Goal: Task Accomplishment & Management: Manage account settings

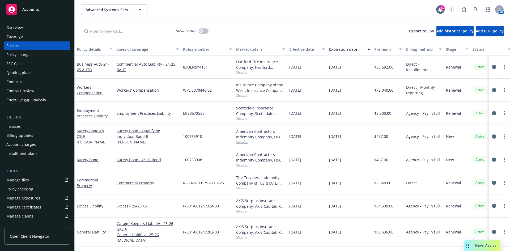
scroll to position [17, 0]
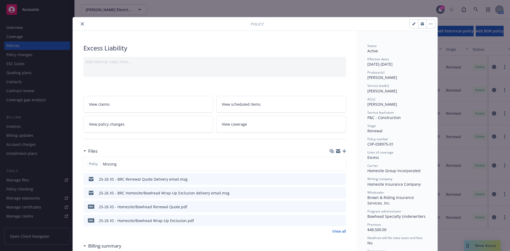
click at [83, 25] on div at bounding box center [163, 24] width 176 height 6
click at [81, 24] on icon "close" at bounding box center [82, 23] width 3 height 3
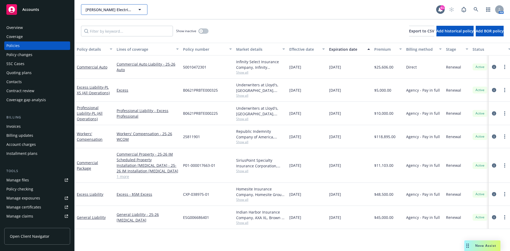
click at [106, 11] on span "RBT Electric, Inc." at bounding box center [109, 10] width 46 height 6
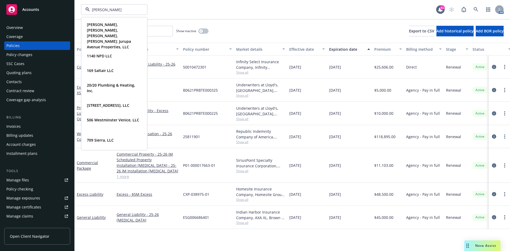
type input "riehl"
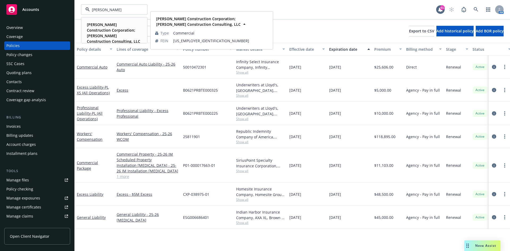
click at [100, 32] on strong "Riehl Construction Corporation; Riehl Construction Consulting, LLC" at bounding box center [113, 33] width 53 height 22
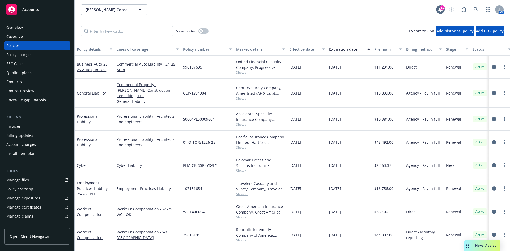
click at [24, 55] on div "Policy changes" at bounding box center [19, 55] width 26 height 9
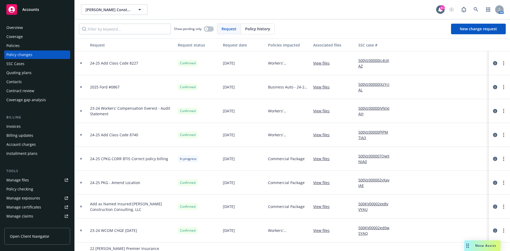
click at [11, 46] on div "Policies" at bounding box center [12, 45] width 13 height 9
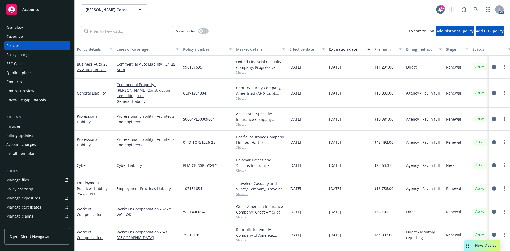
click at [24, 55] on div "Policy changes" at bounding box center [19, 55] width 26 height 9
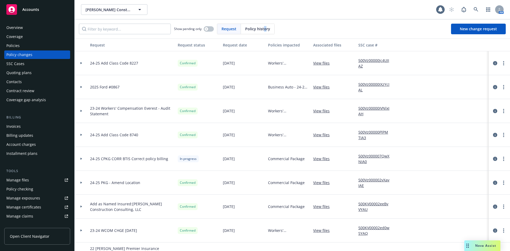
click at [265, 27] on div "Policy history" at bounding box center [257, 29] width 33 height 10
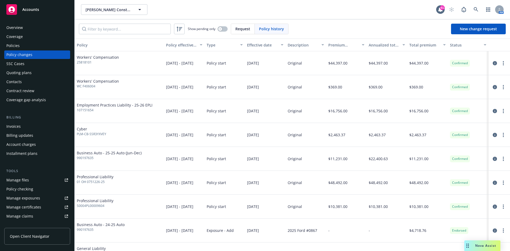
click at [503, 112] on div at bounding box center [499, 111] width 17 height 6
click at [502, 112] on link "more" at bounding box center [503, 111] width 6 height 6
click at [465, 154] on link "Edit billing info" at bounding box center [457, 154] width 91 height 11
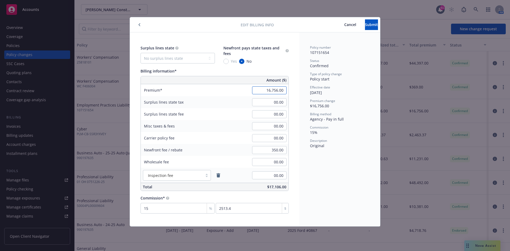
click at [268, 91] on input "16,756.00" at bounding box center [269, 90] width 35 height 8
type input "20,897.00"
type input "3134.55"
click at [271, 149] on input "350.00" at bounding box center [269, 150] width 35 height 8
type input "00.00"
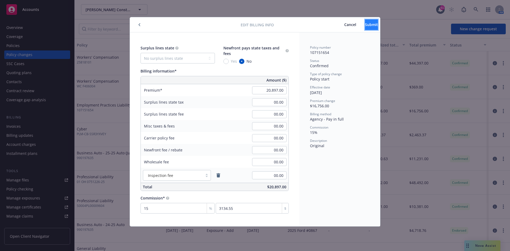
click at [365, 22] on span "Submit" at bounding box center [371, 24] width 13 height 5
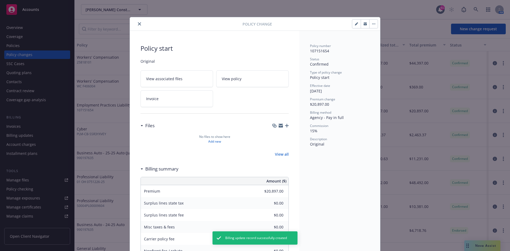
click at [138, 23] on icon "close" at bounding box center [139, 23] width 3 height 3
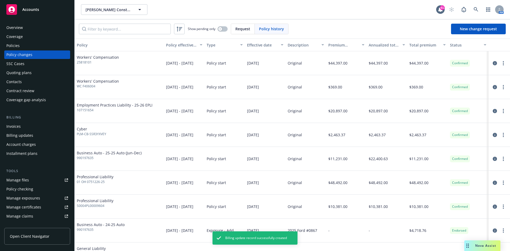
click at [21, 45] on div "Policies" at bounding box center [37, 45] width 62 height 9
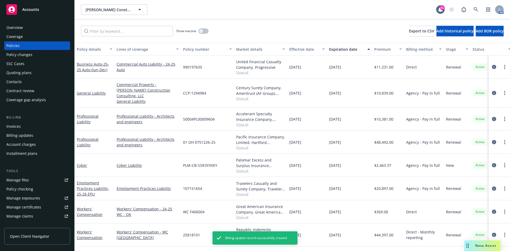
click at [12, 125] on div "Invoices" at bounding box center [13, 126] width 14 height 9
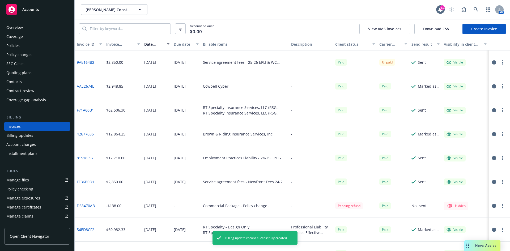
click at [468, 34] on link "Create Invoice" at bounding box center [484, 29] width 43 height 11
